Goal: Find specific page/section: Find specific page/section

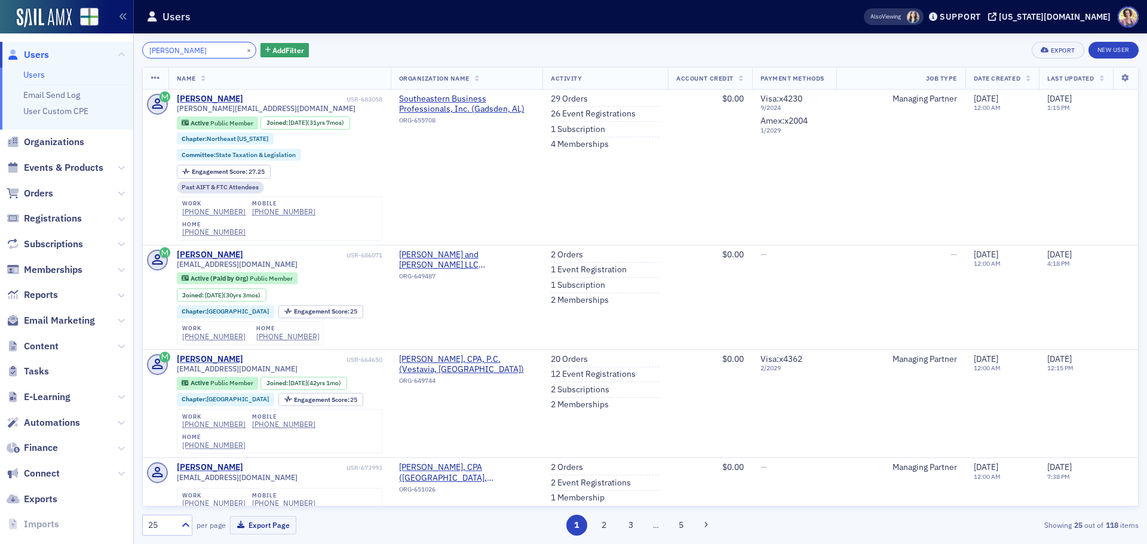
drag, startPoint x: 206, startPoint y: 51, endPoint x: 148, endPoint y: 54, distance: 58.6
click at [148, 54] on input "[PERSON_NAME]" at bounding box center [199, 50] width 114 height 17
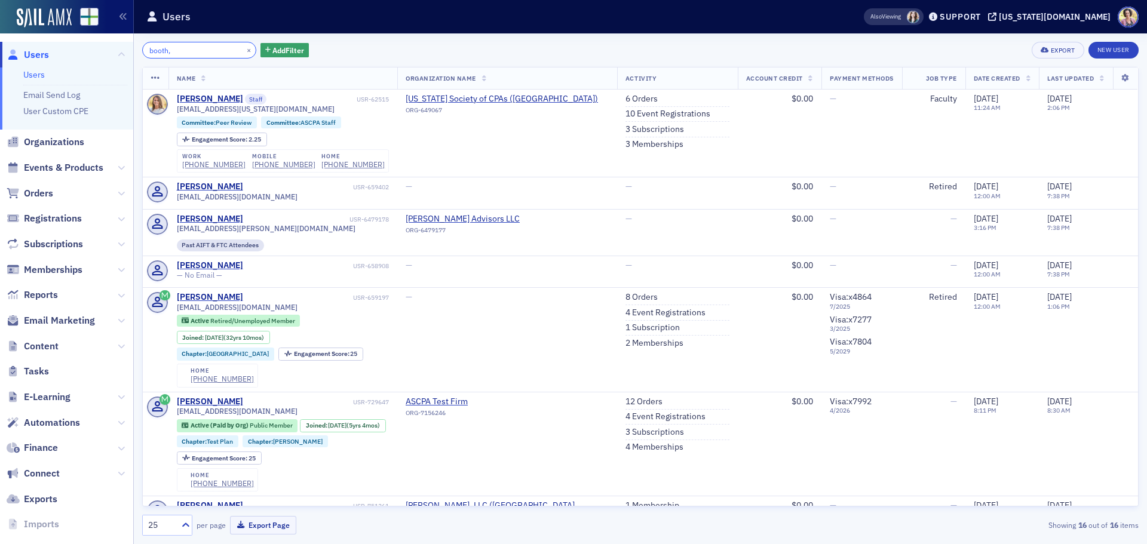
type input "booth,"
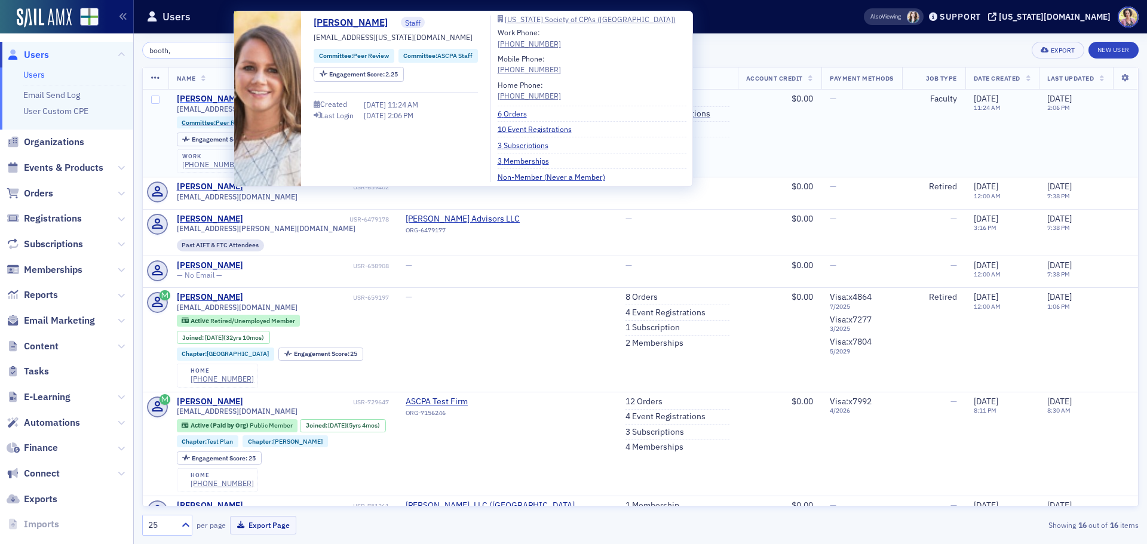
click at [210, 98] on div "[PERSON_NAME]" at bounding box center [210, 99] width 66 height 11
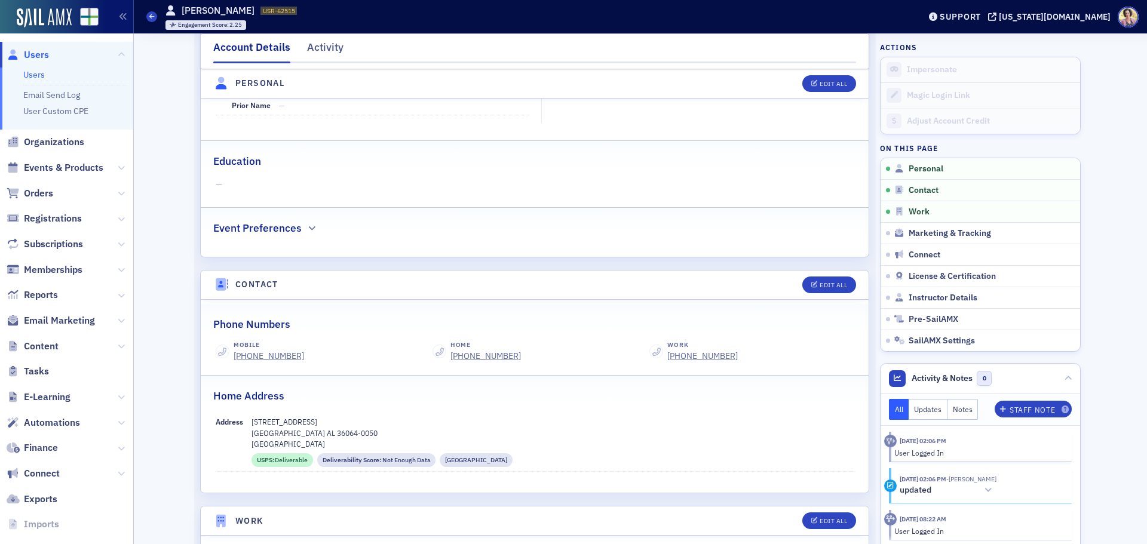
scroll to position [299, 0]
